Goal: Information Seeking & Learning: Learn about a topic

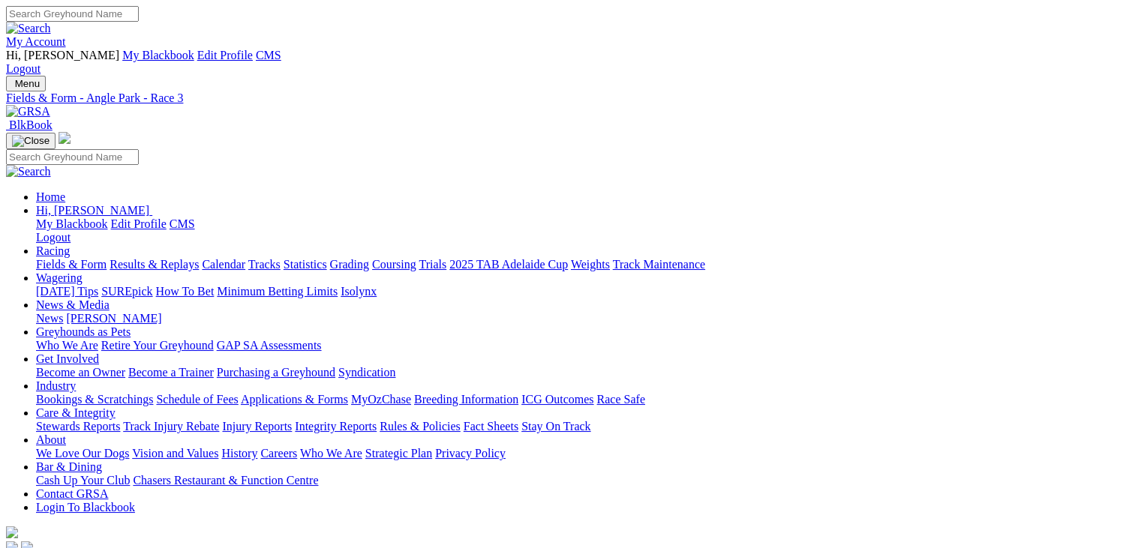
drag, startPoint x: 0, startPoint y: 0, endPoint x: 653, endPoint y: 26, distance: 653.9
click at [139, 22] on input "Search" at bounding box center [72, 14] width 133 height 16
type input "spare"
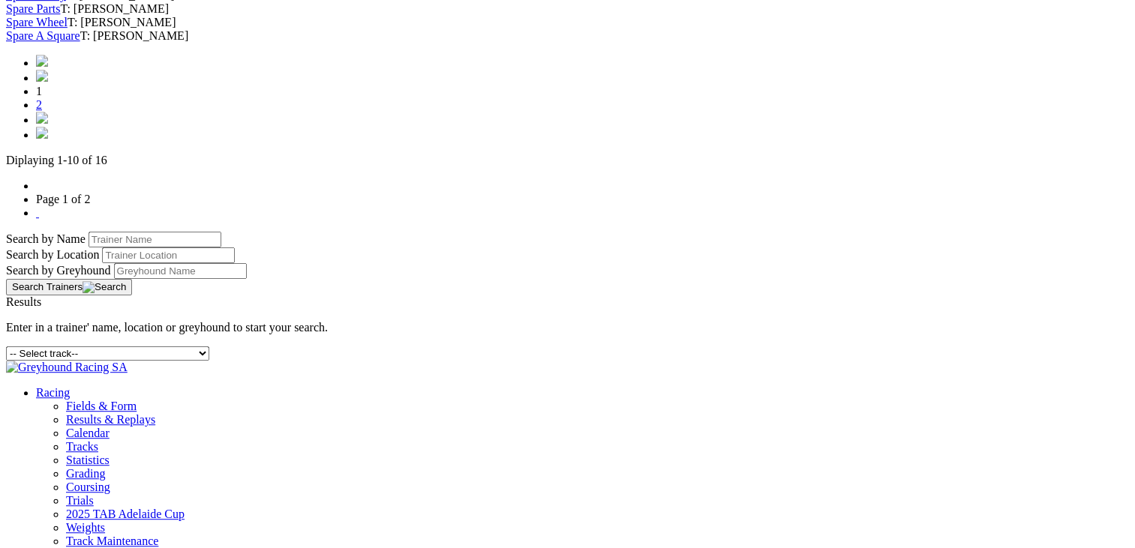
scroll to position [814, 0]
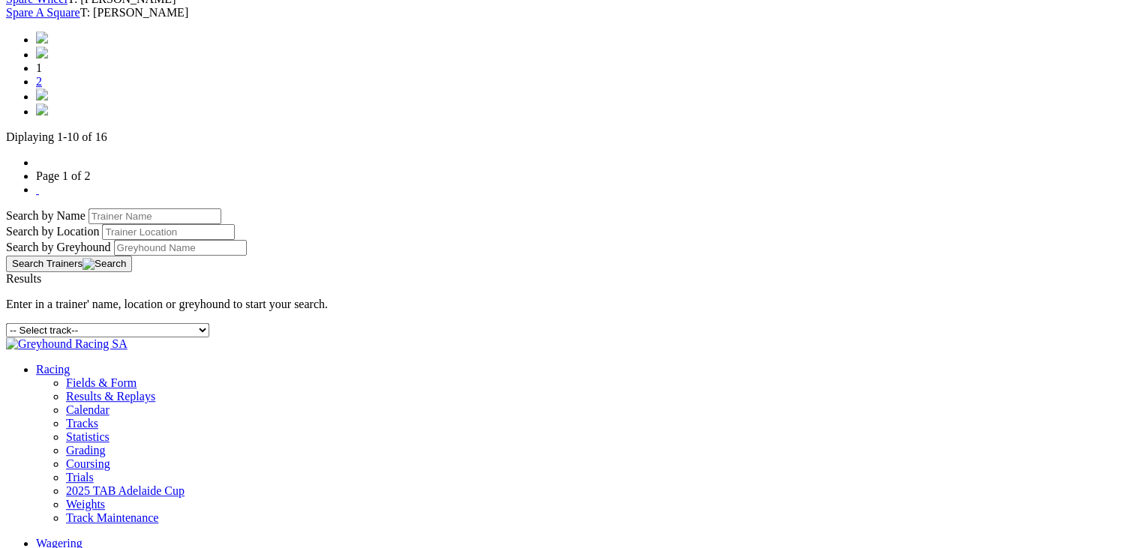
click at [42, 88] on link "2" at bounding box center [39, 81] width 6 height 13
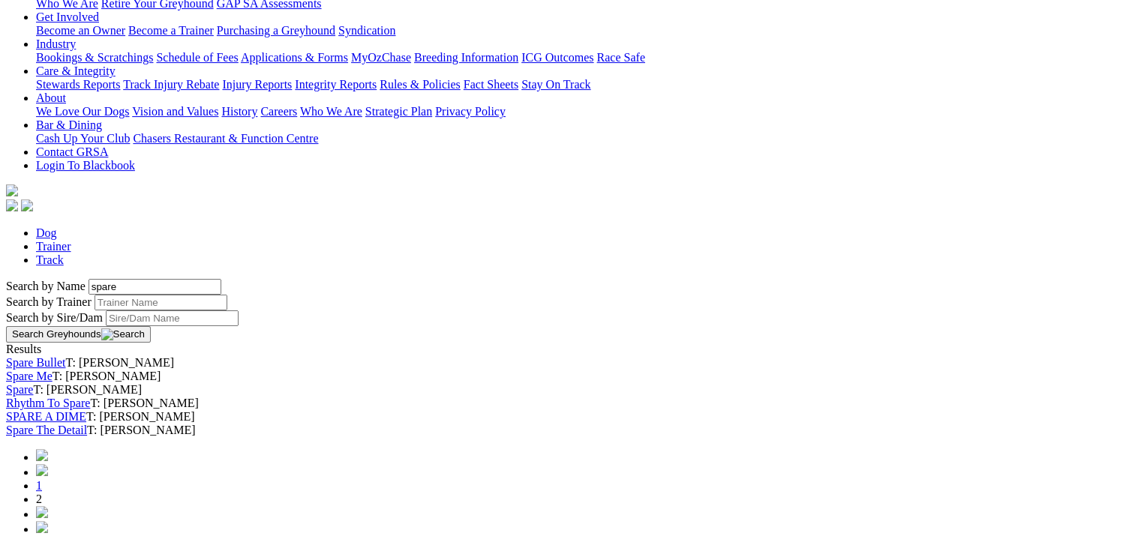
scroll to position [346, 0]
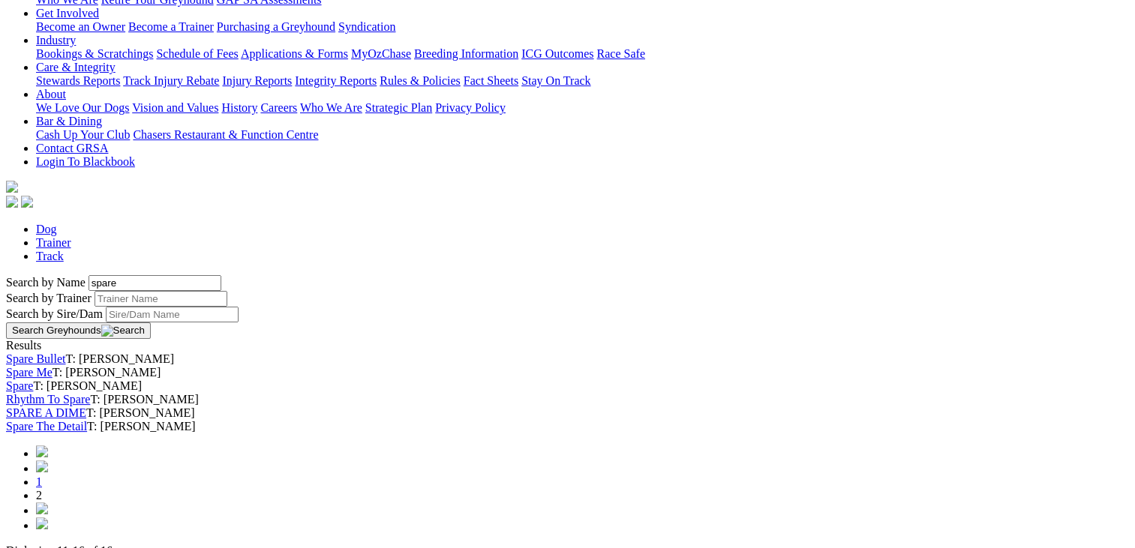
click at [33, 380] on link "Spare" at bounding box center [19, 386] width 27 height 13
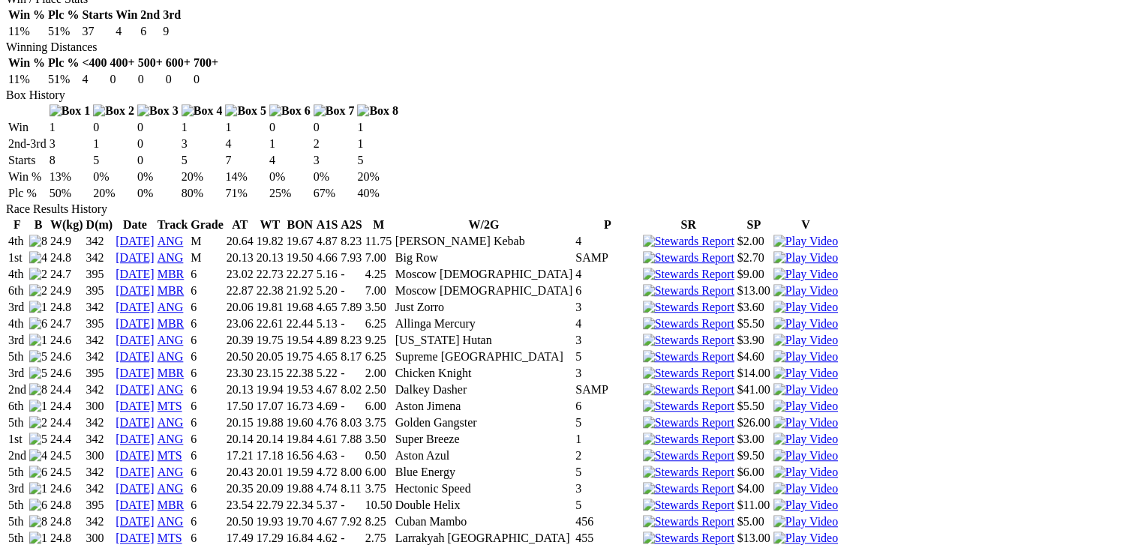
scroll to position [1020, 0]
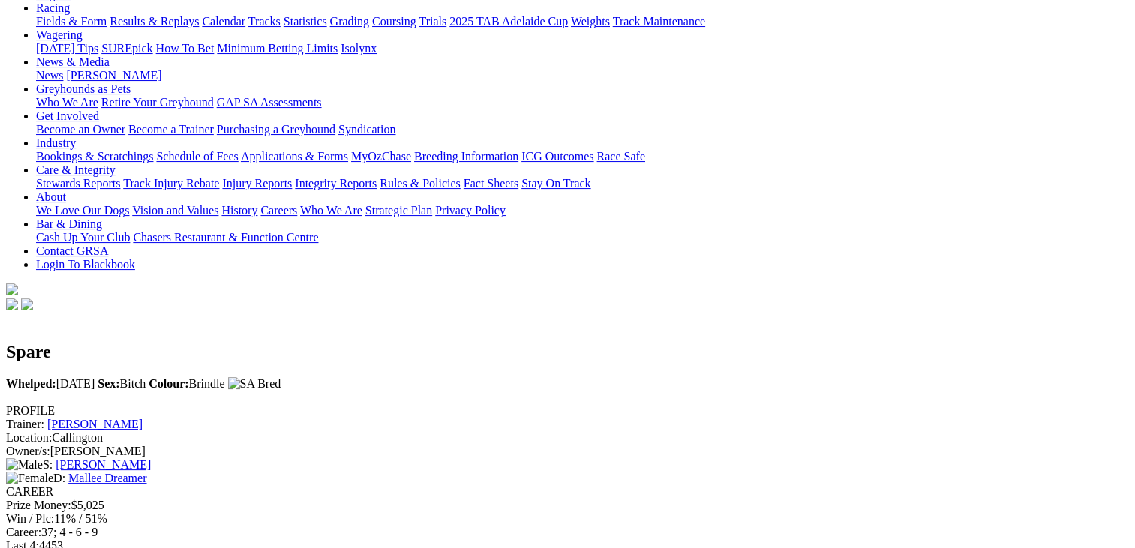
scroll to position [0, 0]
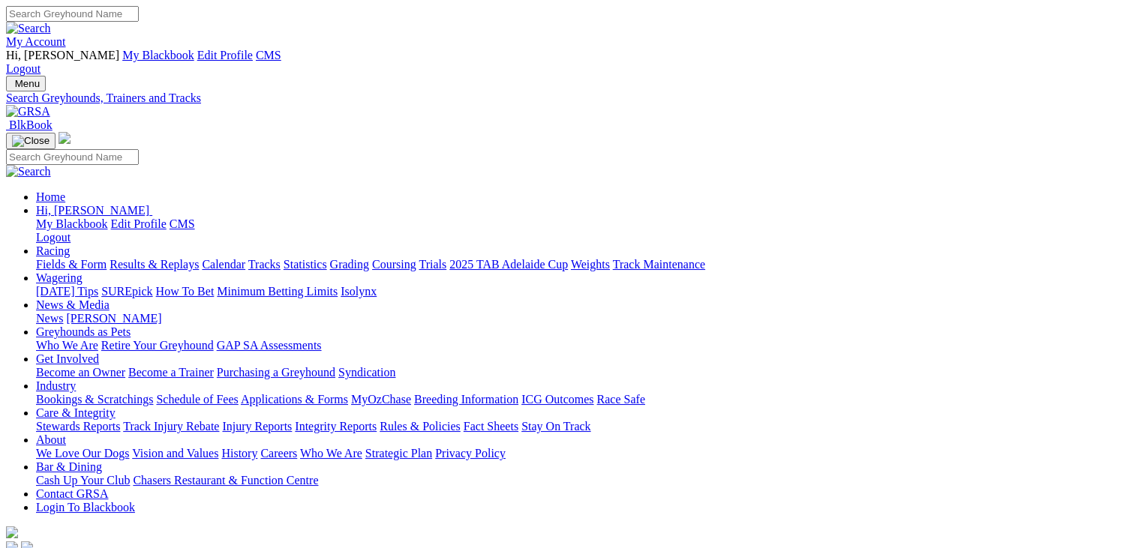
click at [63, 258] on link "Fields & Form" at bounding box center [71, 264] width 71 height 13
